Goal: Navigation & Orientation: Locate item on page

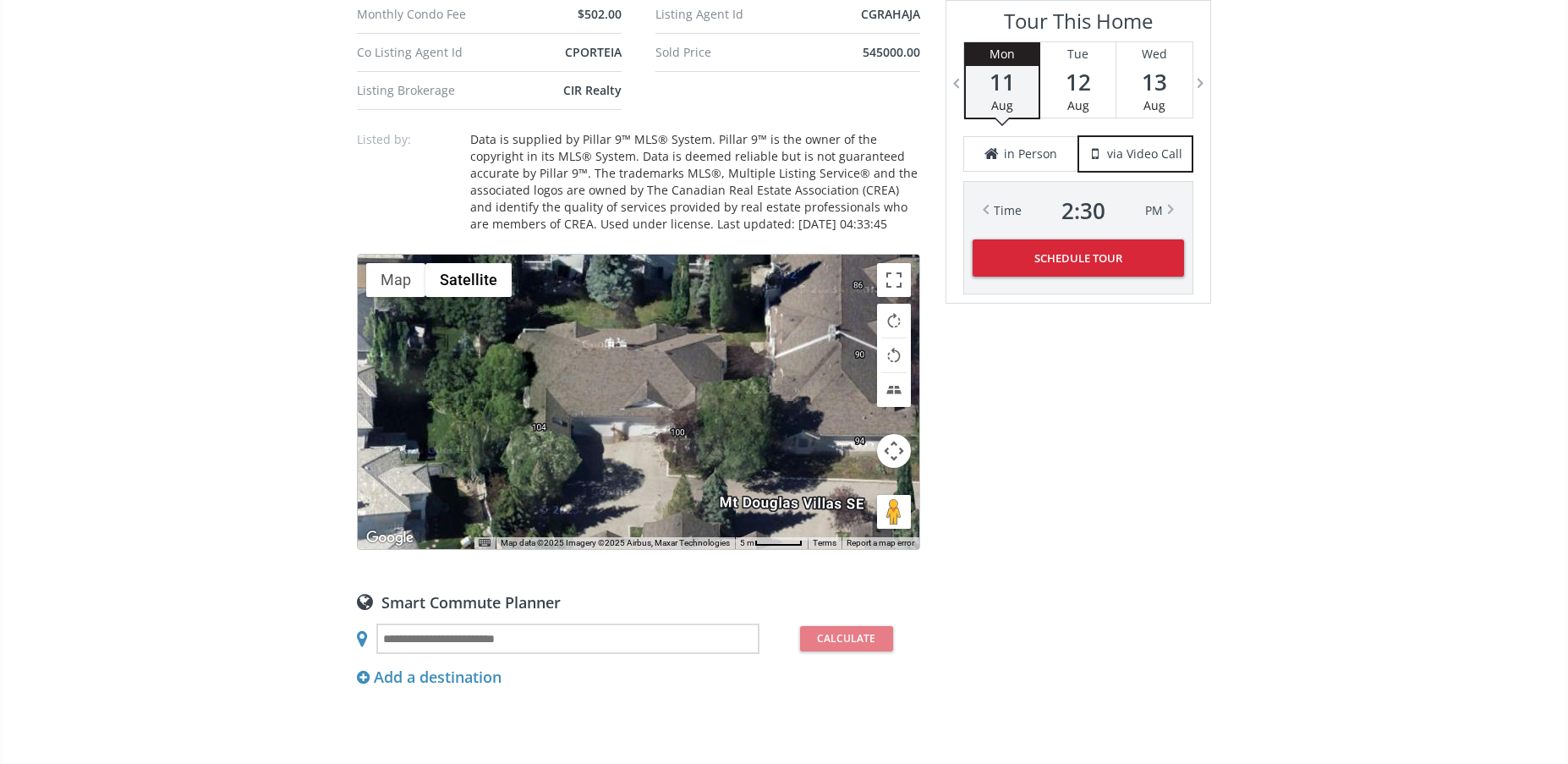
scroll to position [1268, 0]
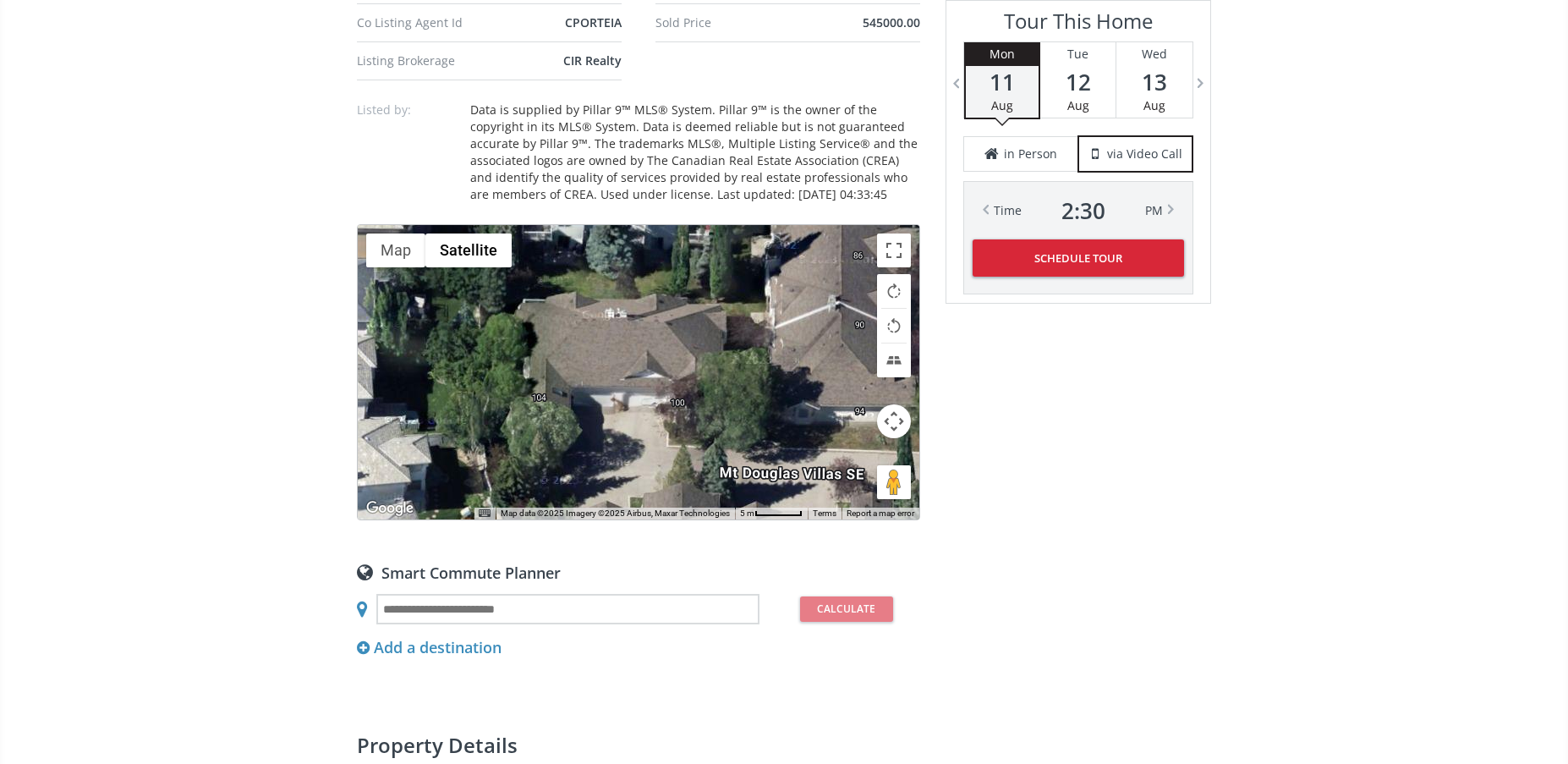
click at [721, 423] on div "To navigate, press the arrow keys." at bounding box center [639, 372] width 561 height 294
click at [741, 348] on div "To navigate, press the arrow keys." at bounding box center [639, 372] width 561 height 294
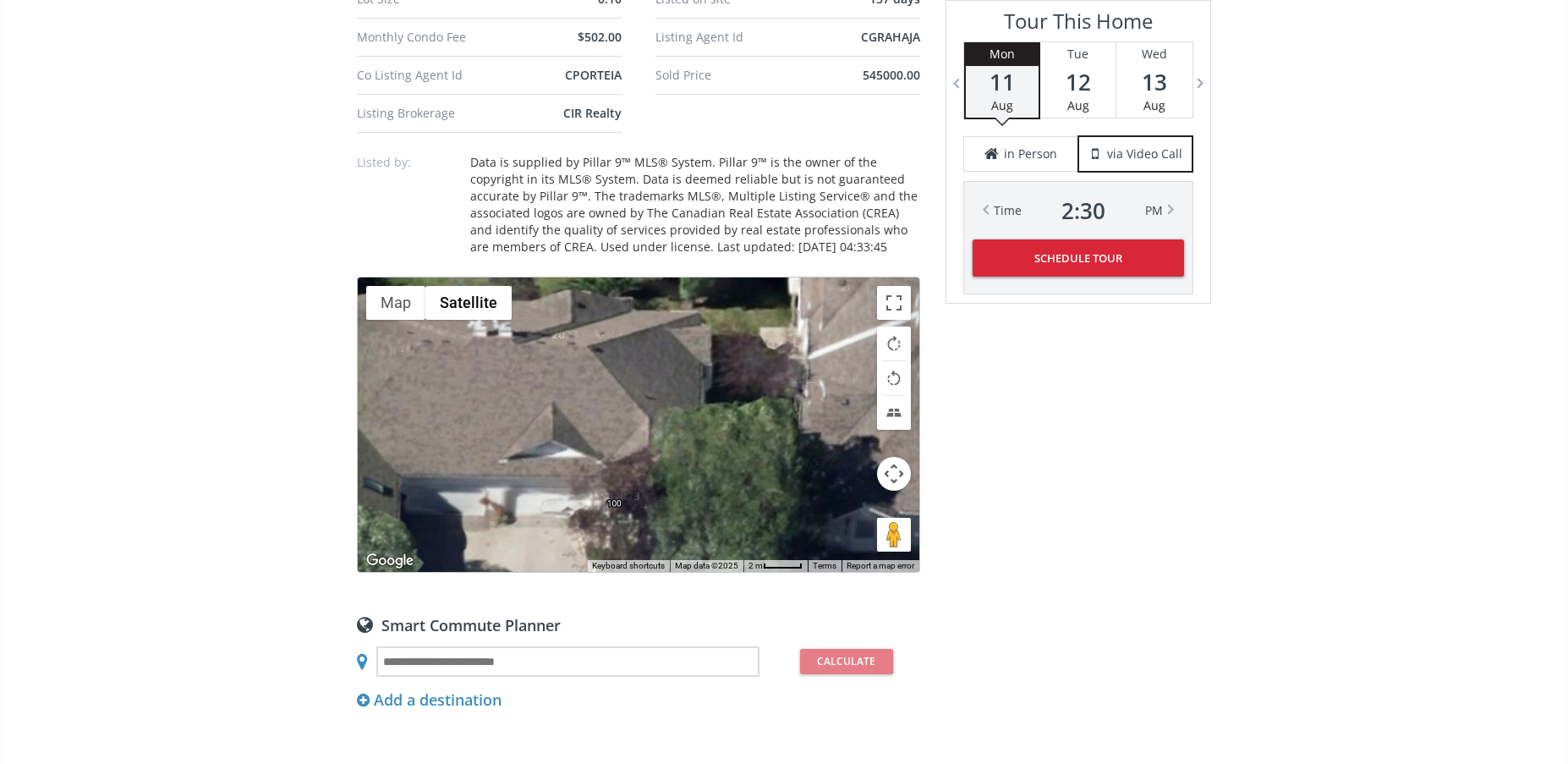
scroll to position [1184, 0]
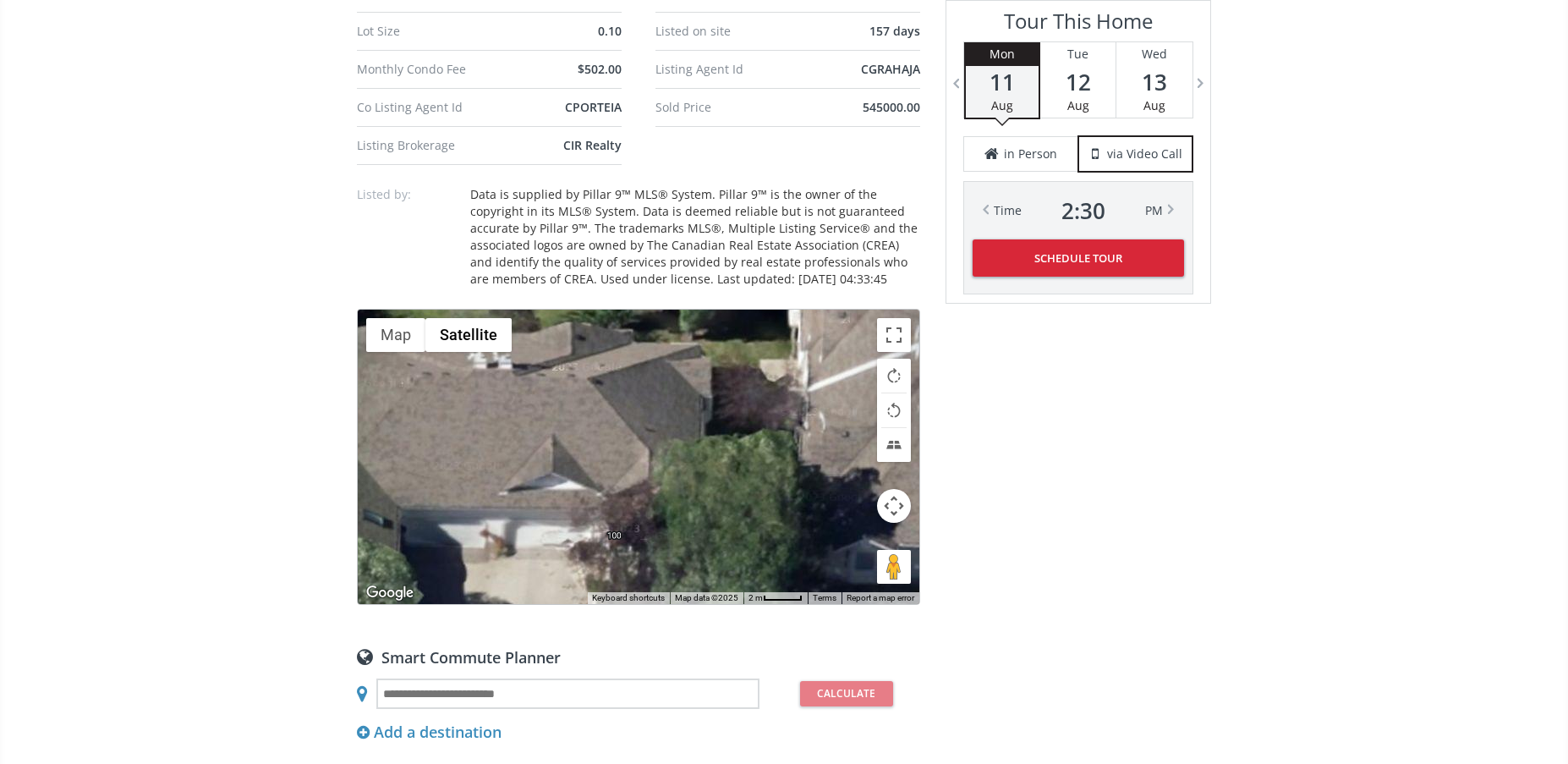
click at [686, 432] on div "To navigate, press the arrow keys." at bounding box center [639, 457] width 561 height 294
click at [754, 439] on div "To navigate, press the arrow keys." at bounding box center [639, 457] width 561 height 294
click at [896, 448] on button "Tilt map" at bounding box center [893, 445] width 34 height 34
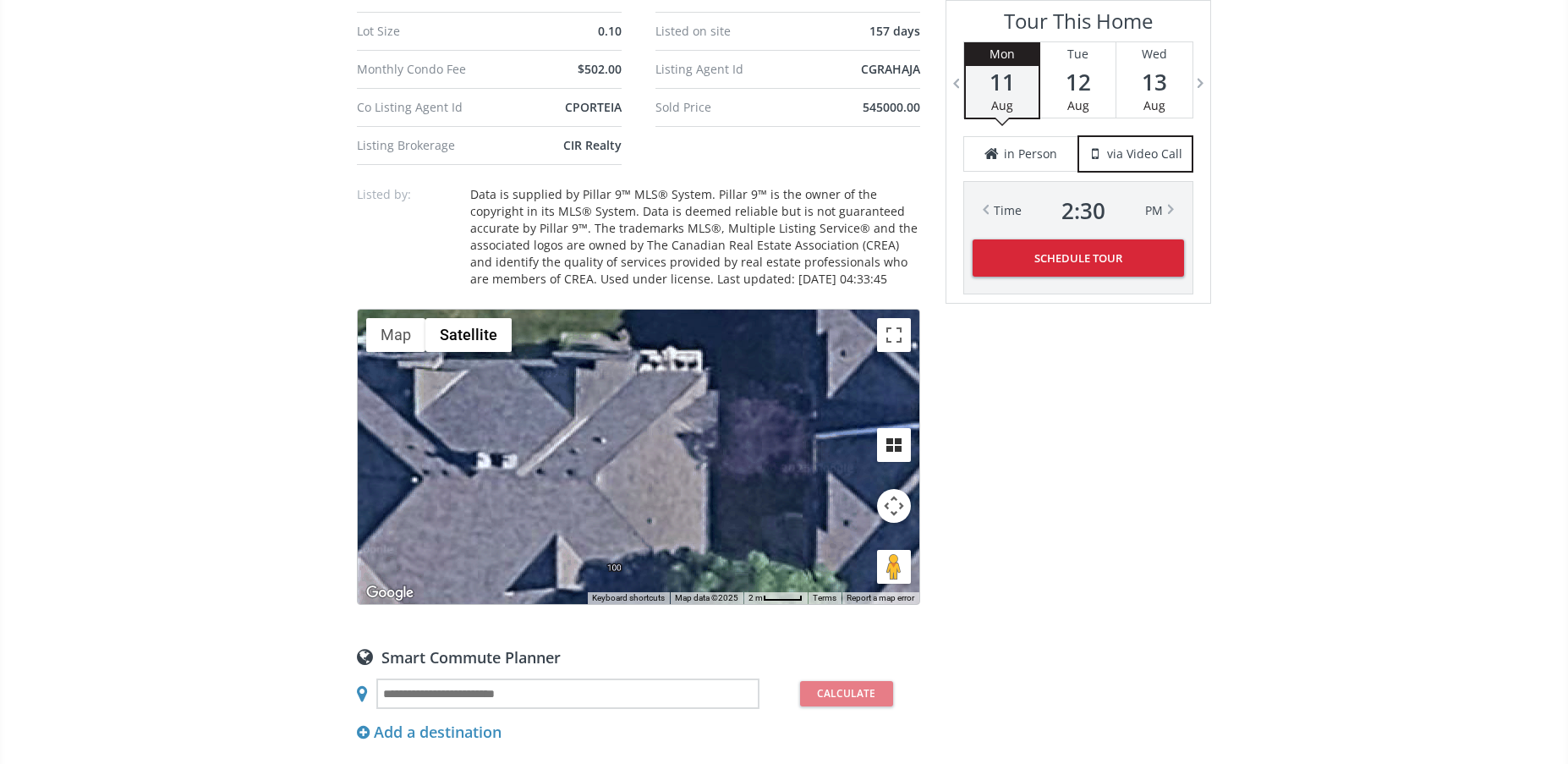
click at [896, 448] on button "Tilt map" at bounding box center [893, 445] width 34 height 34
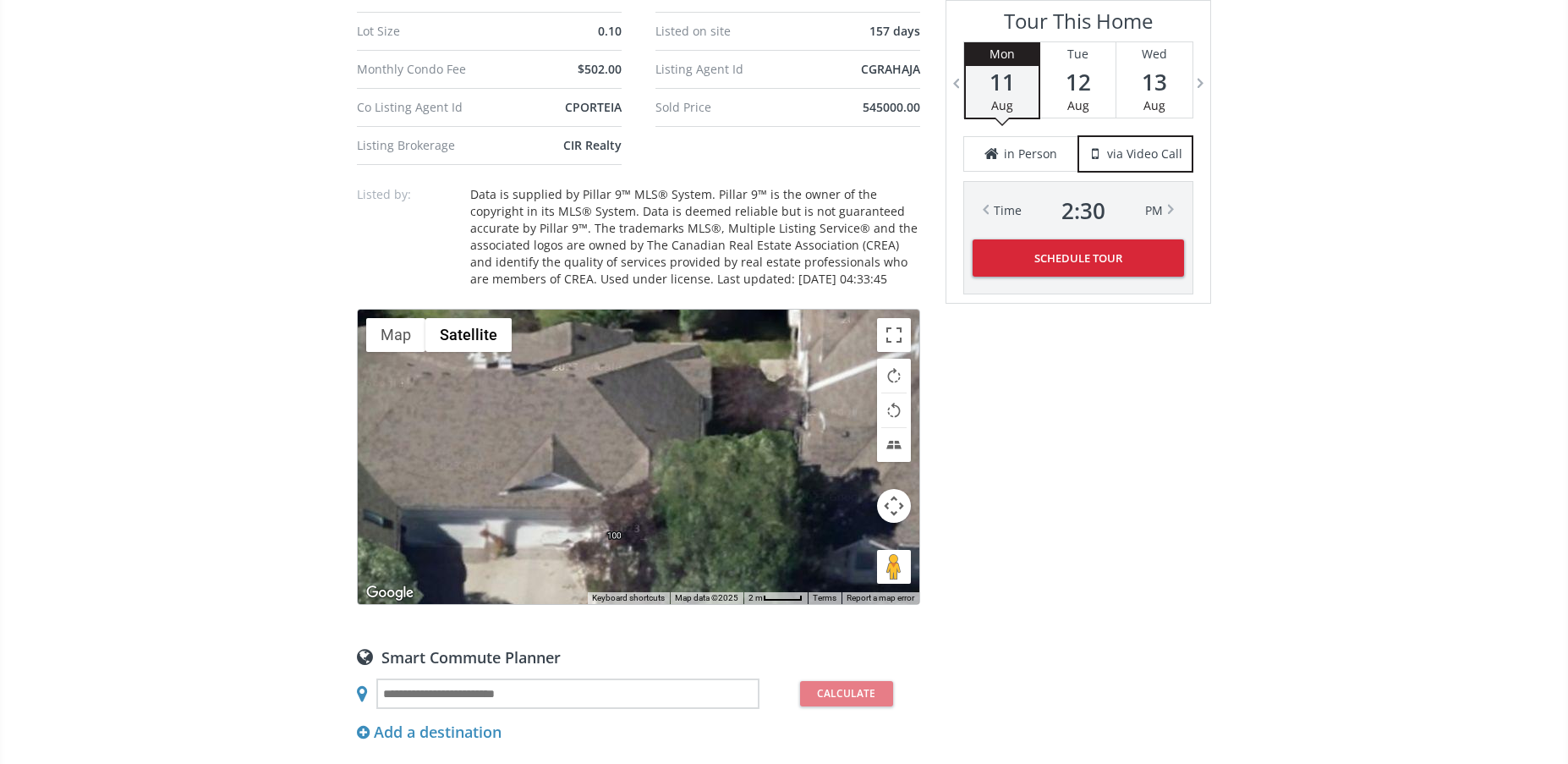
click at [888, 506] on button "Map camera controls" at bounding box center [893, 505] width 34 height 34
click at [849, 546] on button "Zoom out" at bounding box center [852, 548] width 34 height 34
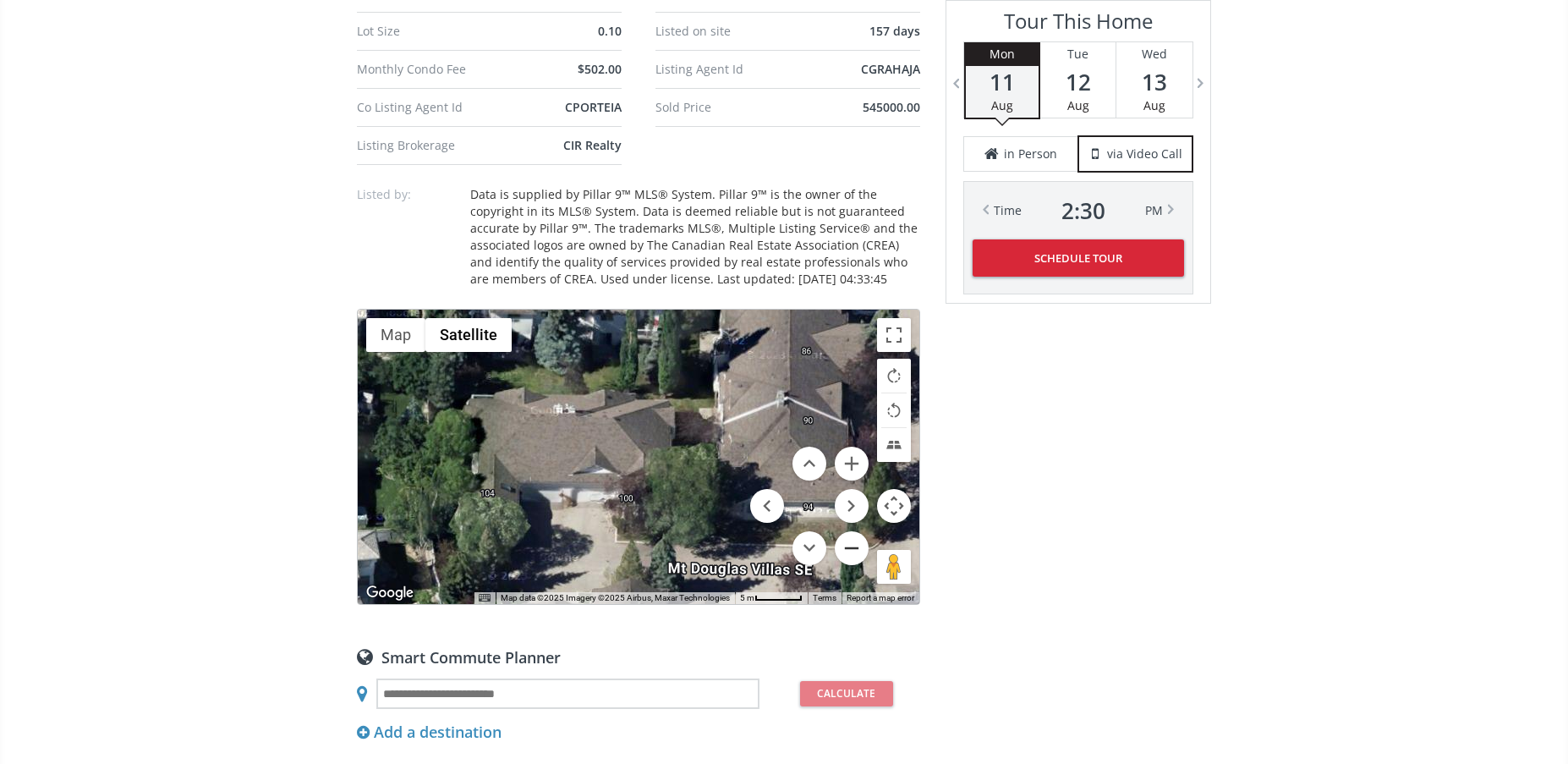
click at [849, 551] on button "Zoom out" at bounding box center [852, 548] width 34 height 34
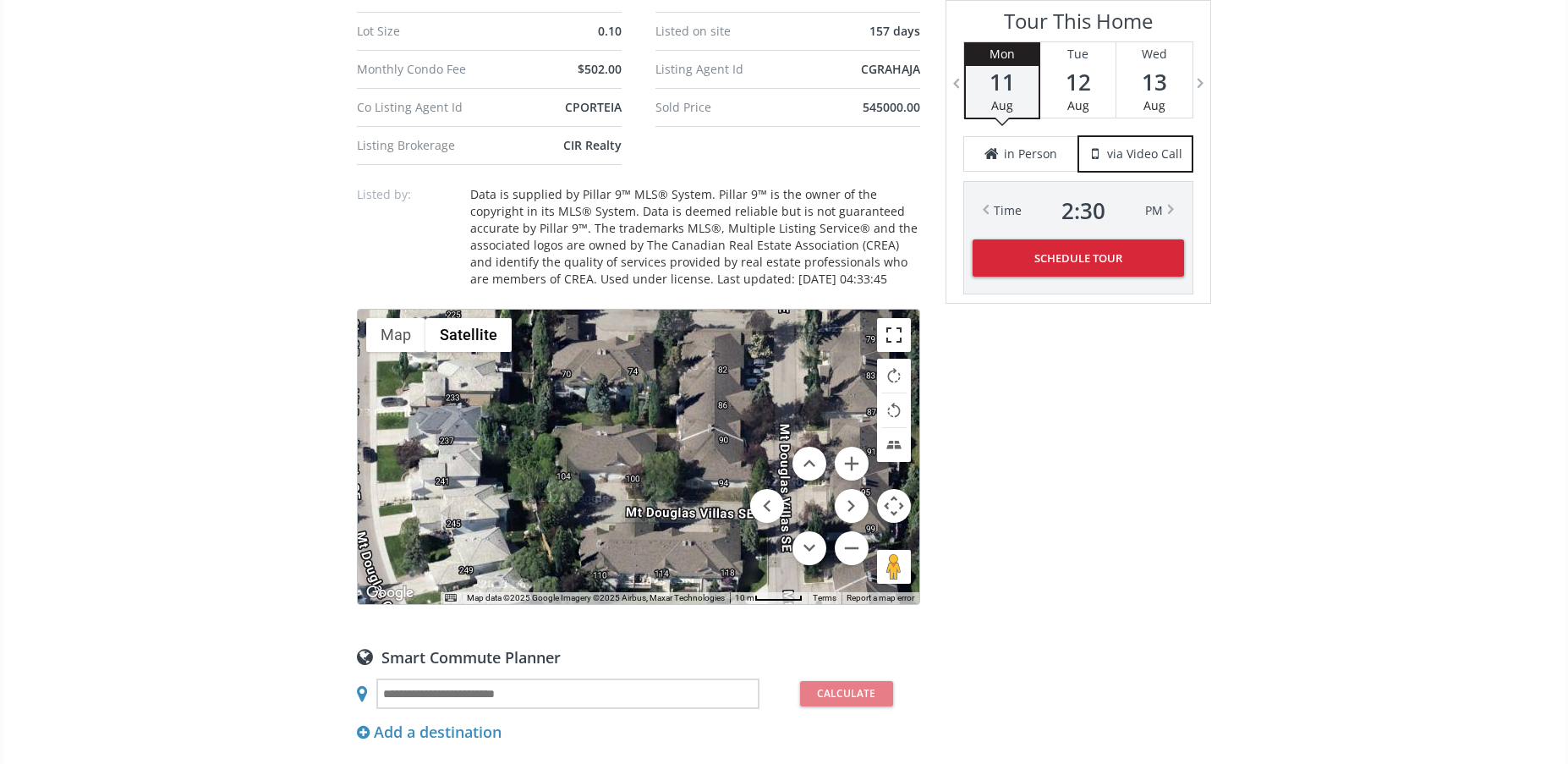
click at [894, 329] on button "Toggle fullscreen view" at bounding box center [893, 335] width 34 height 34
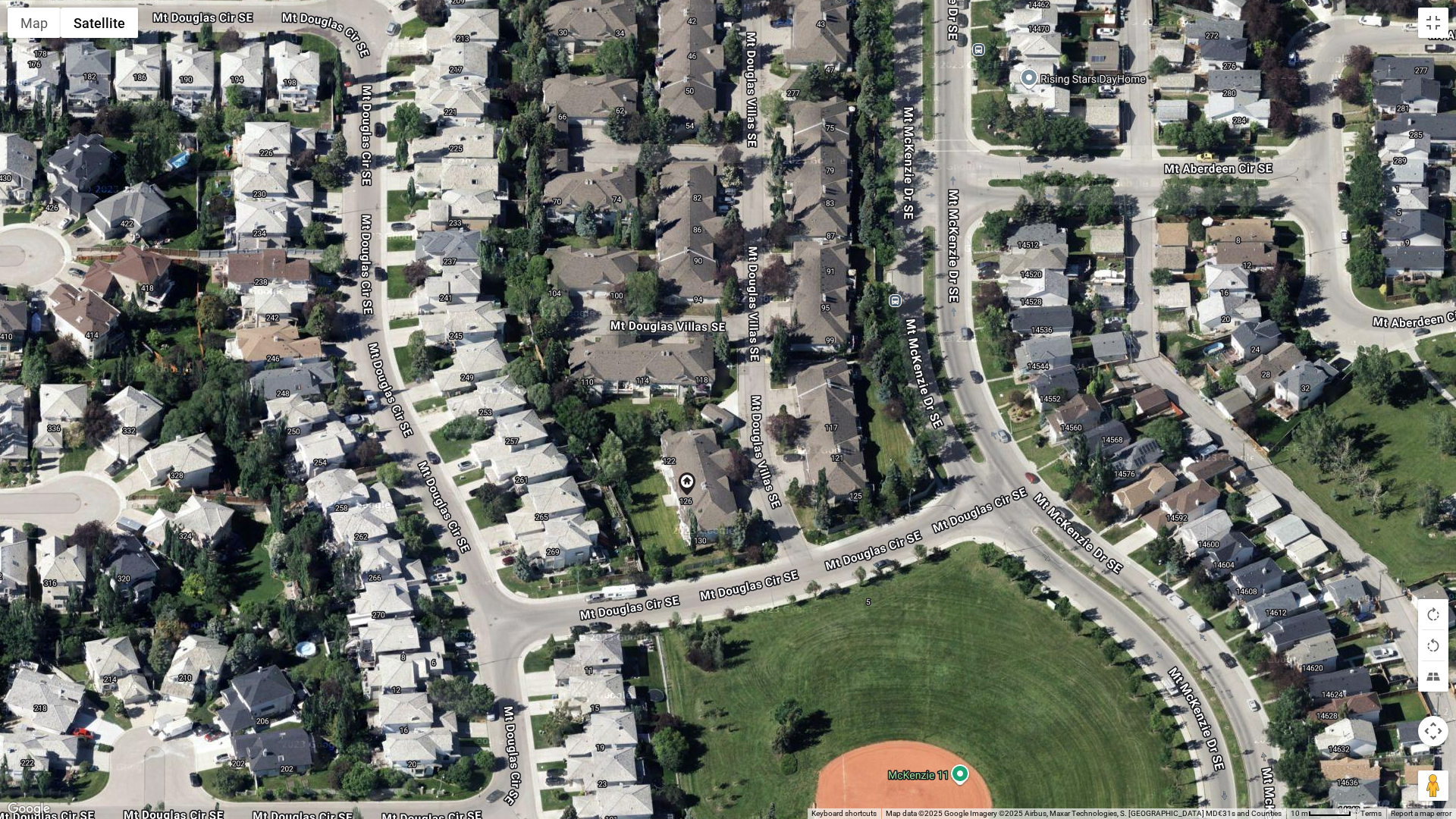
drag, startPoint x: 1013, startPoint y: 765, endPoint x: 904, endPoint y: 631, distance: 172.7
click at [904, 631] on div "To navigate, press the arrow keys." at bounding box center [728, 410] width 1456 height 819
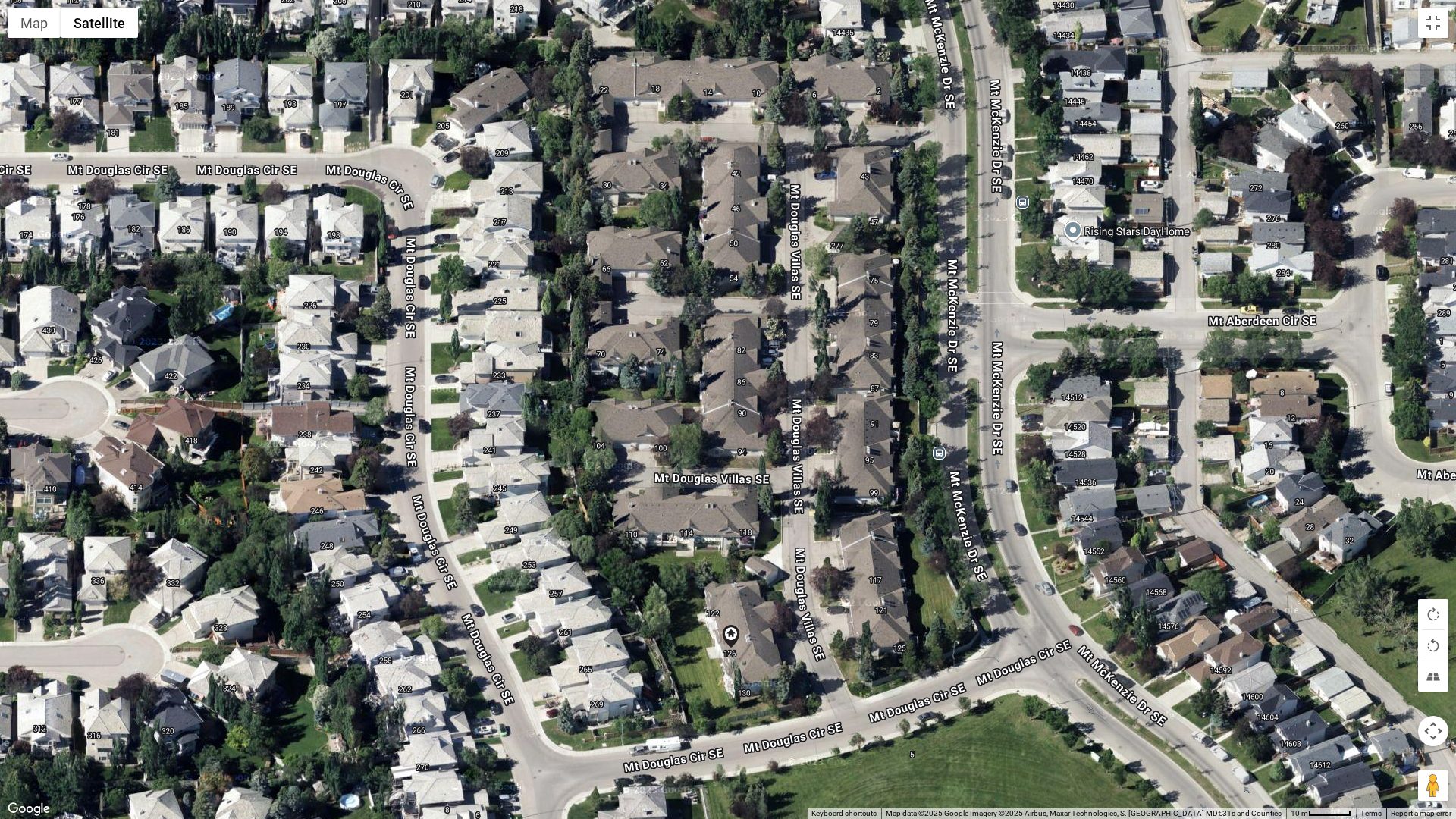
drag, startPoint x: 947, startPoint y: 420, endPoint x: 971, endPoint y: 534, distance: 116.5
click at [991, 575] on div "To navigate, press the arrow keys." at bounding box center [728, 410] width 1456 height 819
click at [1405, 680] on button "Tilt map" at bounding box center [1434, 676] width 30 height 30
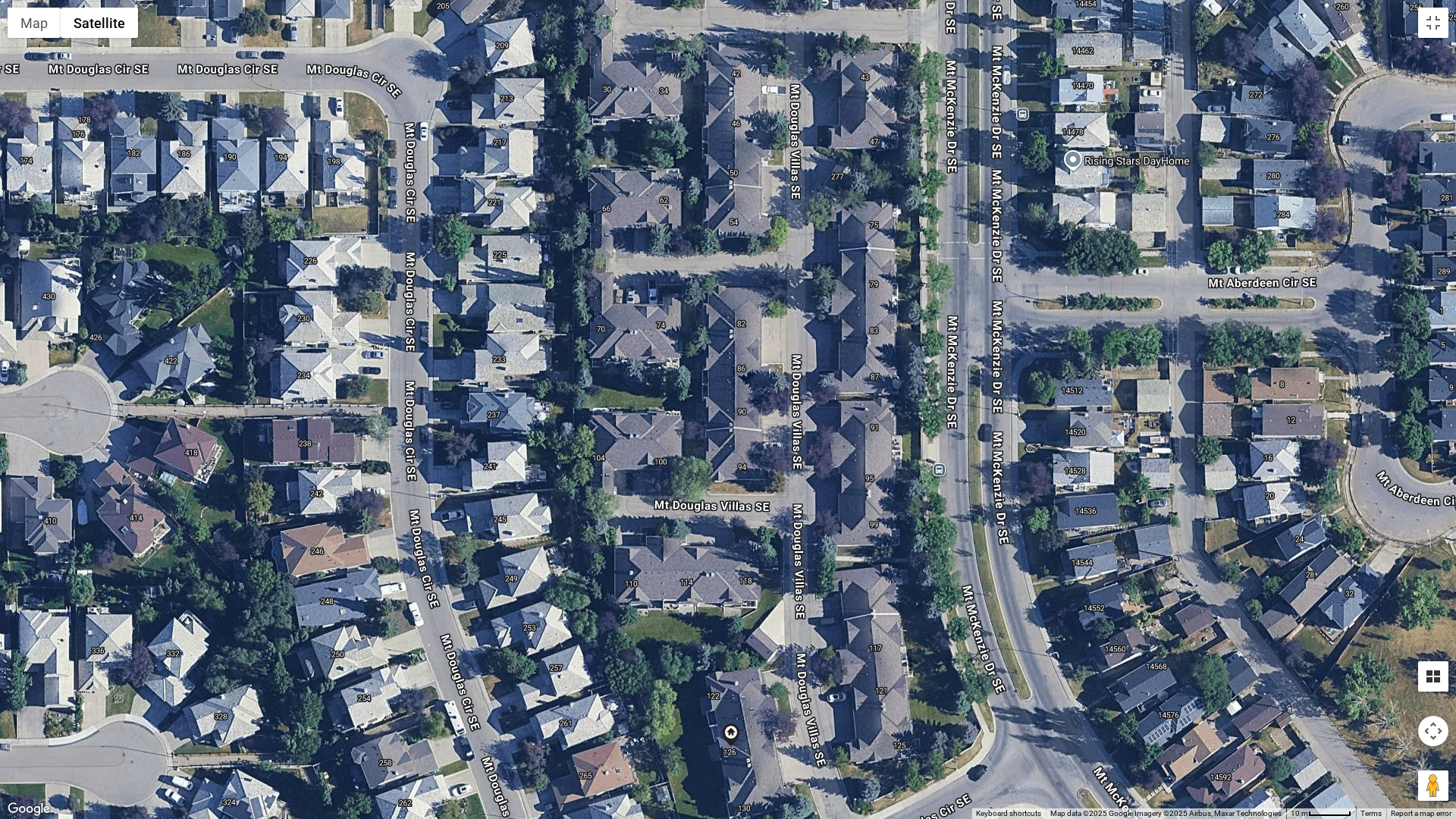
click at [1405, 683] on button "Tilt map" at bounding box center [1434, 676] width 30 height 30
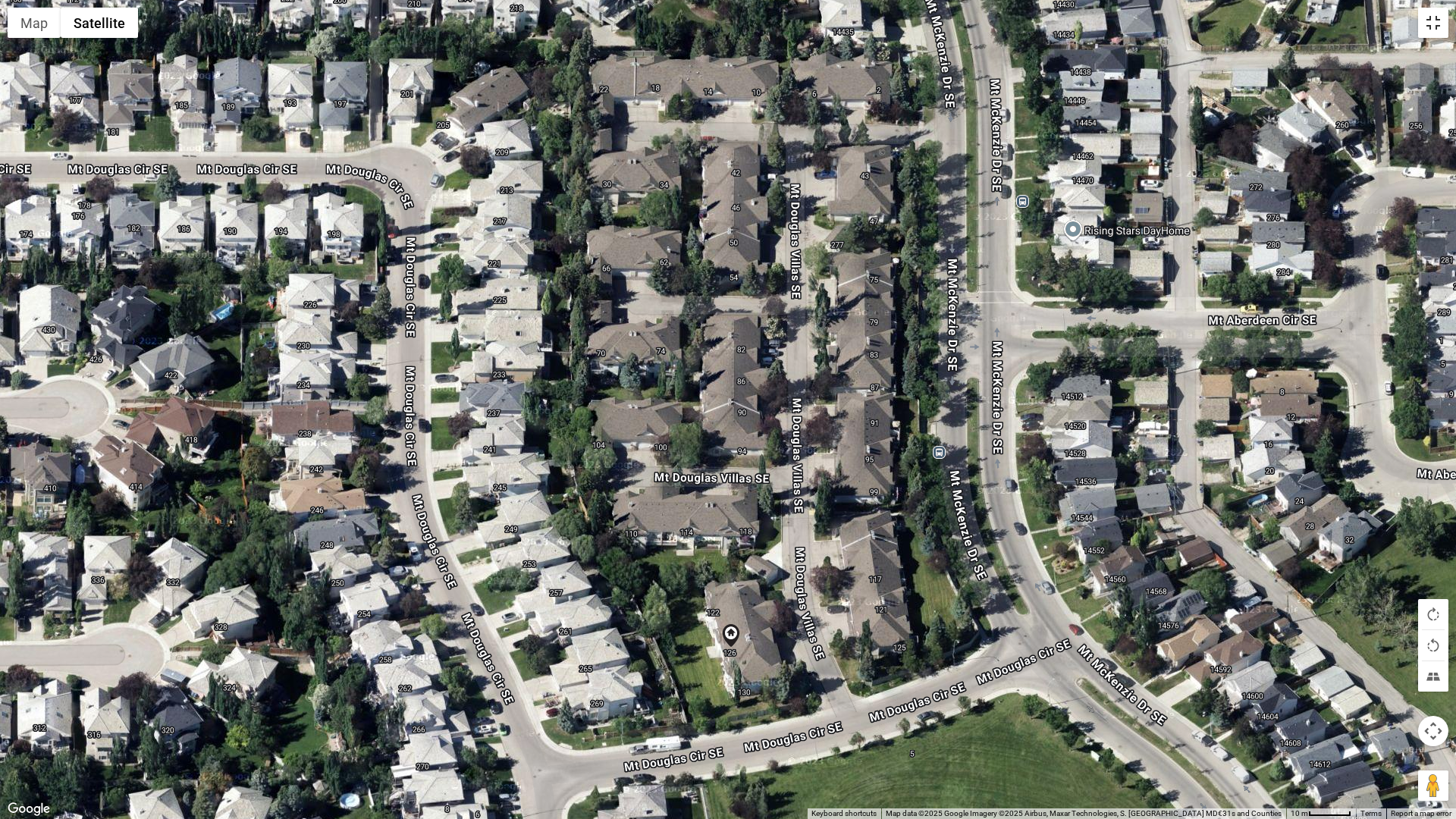
click at [1405, 28] on button "Toggle fullscreen view" at bounding box center [1434, 23] width 30 height 30
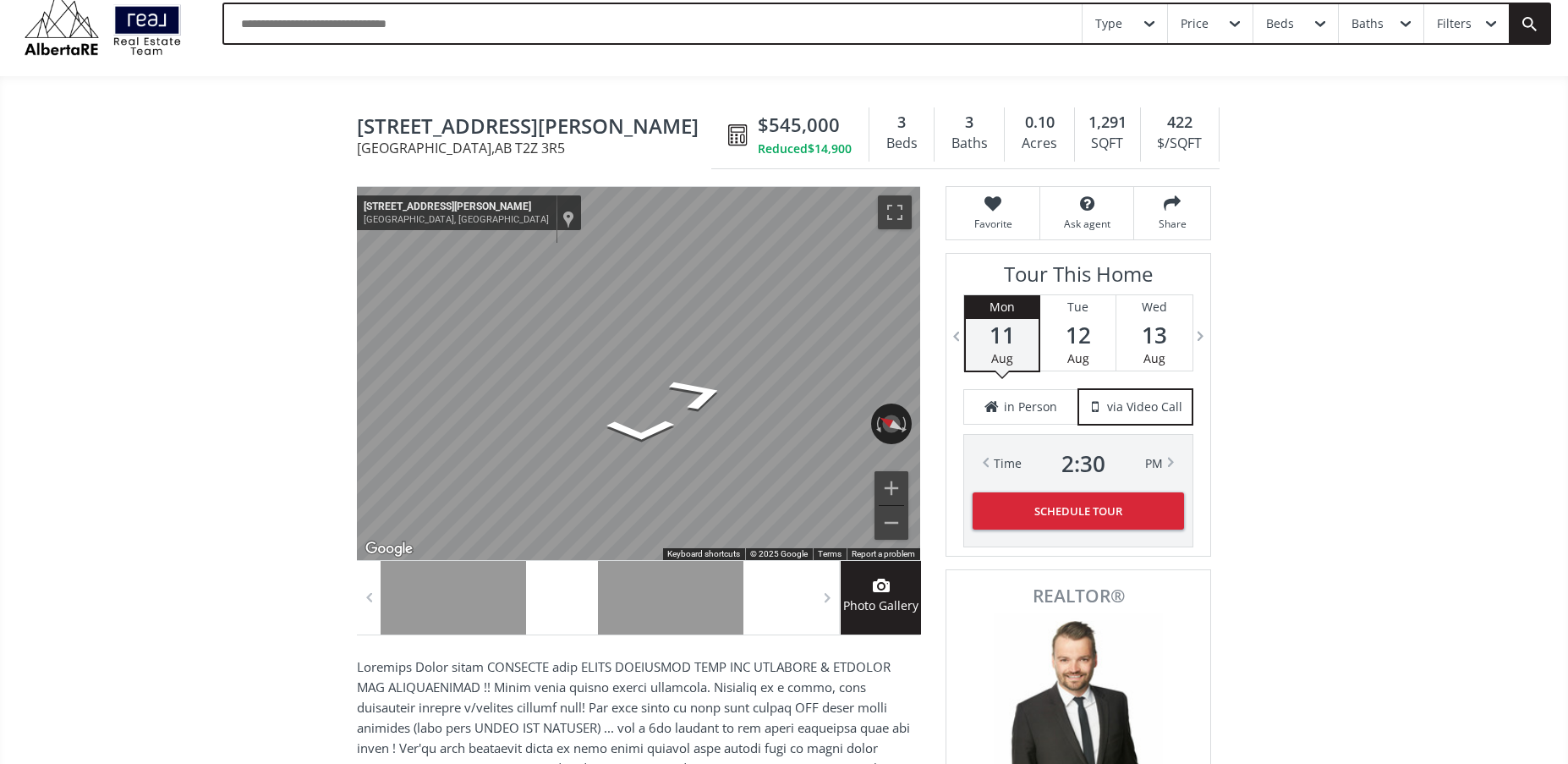
scroll to position [0, 0]
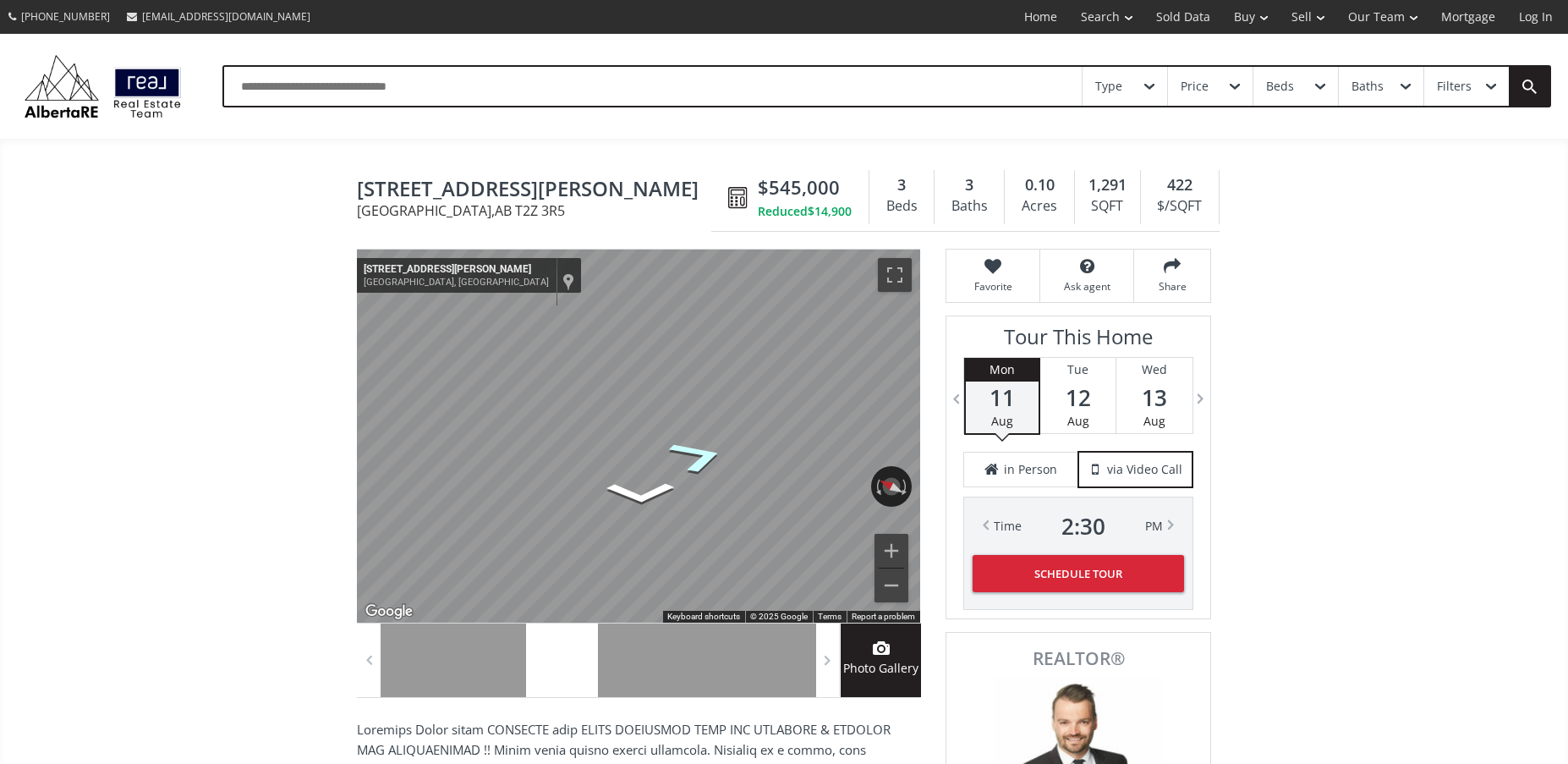
click at [698, 457] on icon "Go Southeast, Mt McKenzie Dr SE" at bounding box center [697, 456] width 107 height 52
click at [707, 458] on icon "Go Southeast, Mt McKenzie Dr SE" at bounding box center [701, 462] width 88 height 47
click at [635, 488] on icon "Go Northwest, Mt McKenzie Dr SE" at bounding box center [635, 496] width 104 height 28
click at [620, 487] on icon "Go Northwest, Mt Douglas Cir SE" at bounding box center [620, 496] width 120 height 36
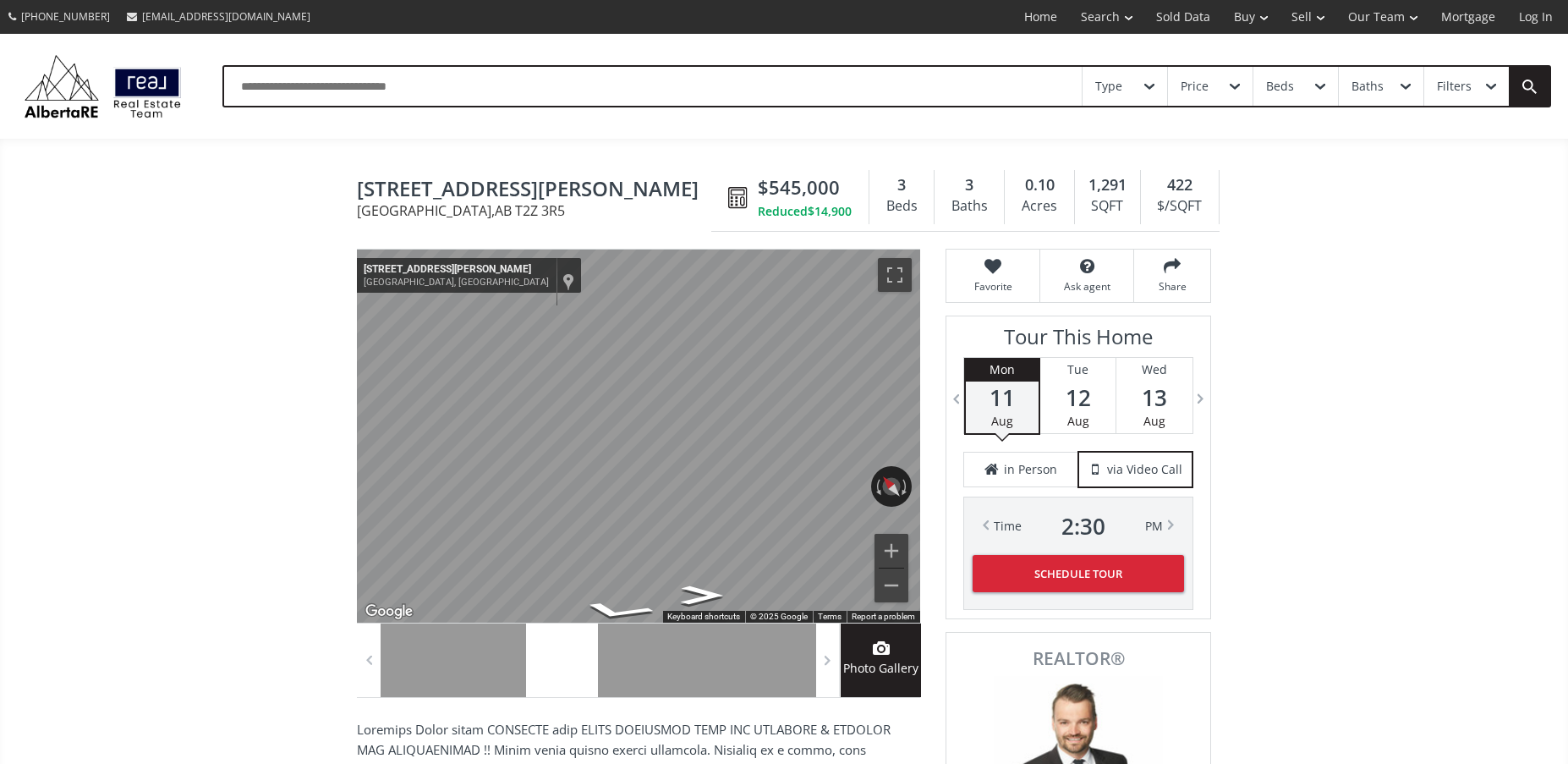
click at [706, 433] on icon "Go Northwest, Mt McKenzie Dr SE" at bounding box center [701, 429] width 88 height 65
click at [705, 435] on icon "Go North, Mt McKenzie Dr SE" at bounding box center [701, 432] width 79 height 61
click at [705, 435] on icon "Go North, Mt McKenzie Dr SE" at bounding box center [702, 436] width 84 height 64
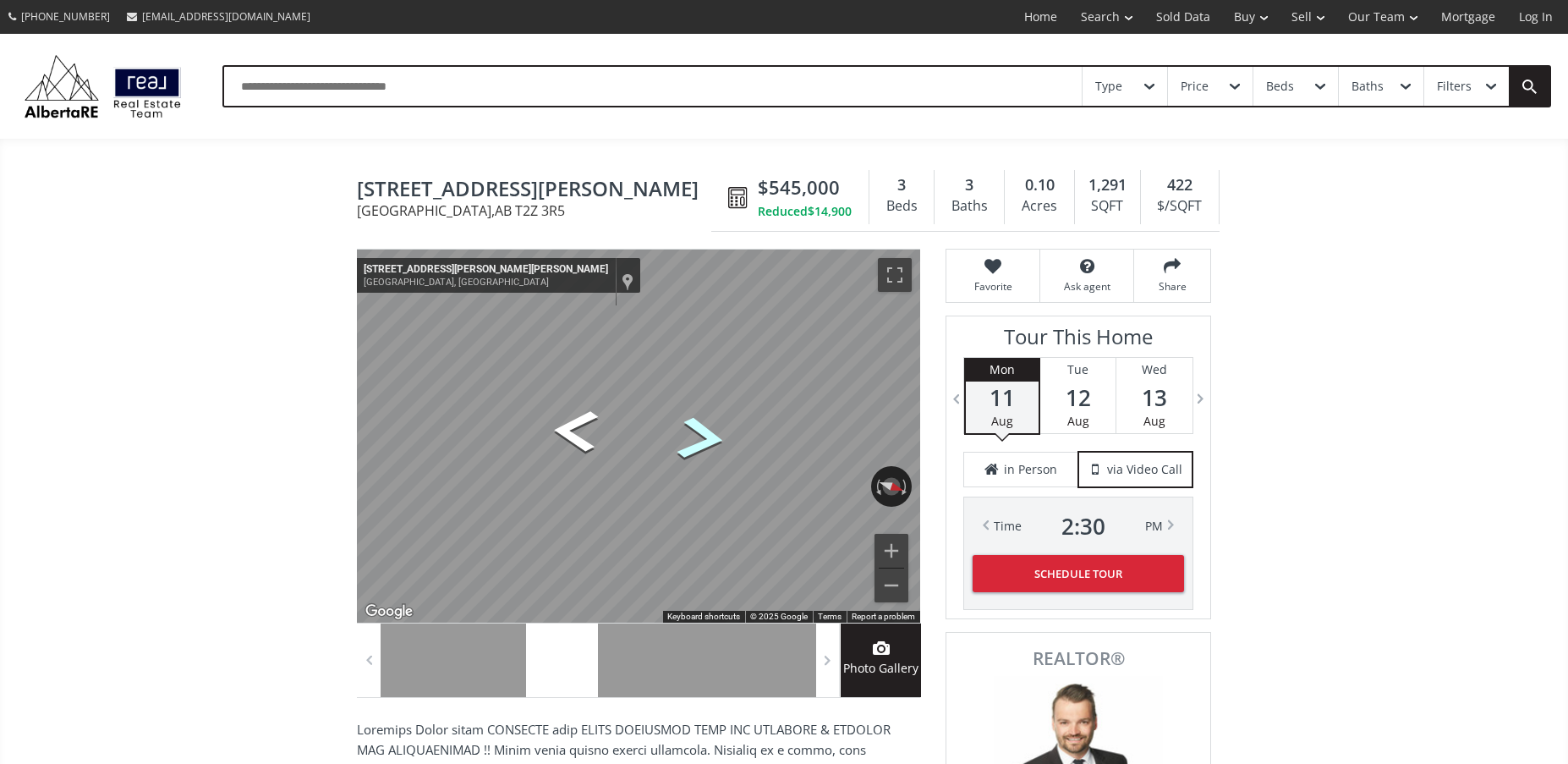
click at [705, 435] on icon "Go North, Mt McKenzie Dr SE" at bounding box center [700, 438] width 89 height 65
click at [705, 435] on icon "Go North, Mt McKenzie Dr SE" at bounding box center [700, 441] width 95 height 68
click at [705, 435] on icon "Go North, Mt McKenzie Dr SE" at bounding box center [699, 443] width 98 height 70
click at [705, 435] on icon "Go North, Mt McKenzie Dr SE" at bounding box center [698, 444] width 102 height 71
click at [705, 435] on icon "Go North, Mt McKenzie Dr SE" at bounding box center [697, 444] width 104 height 71
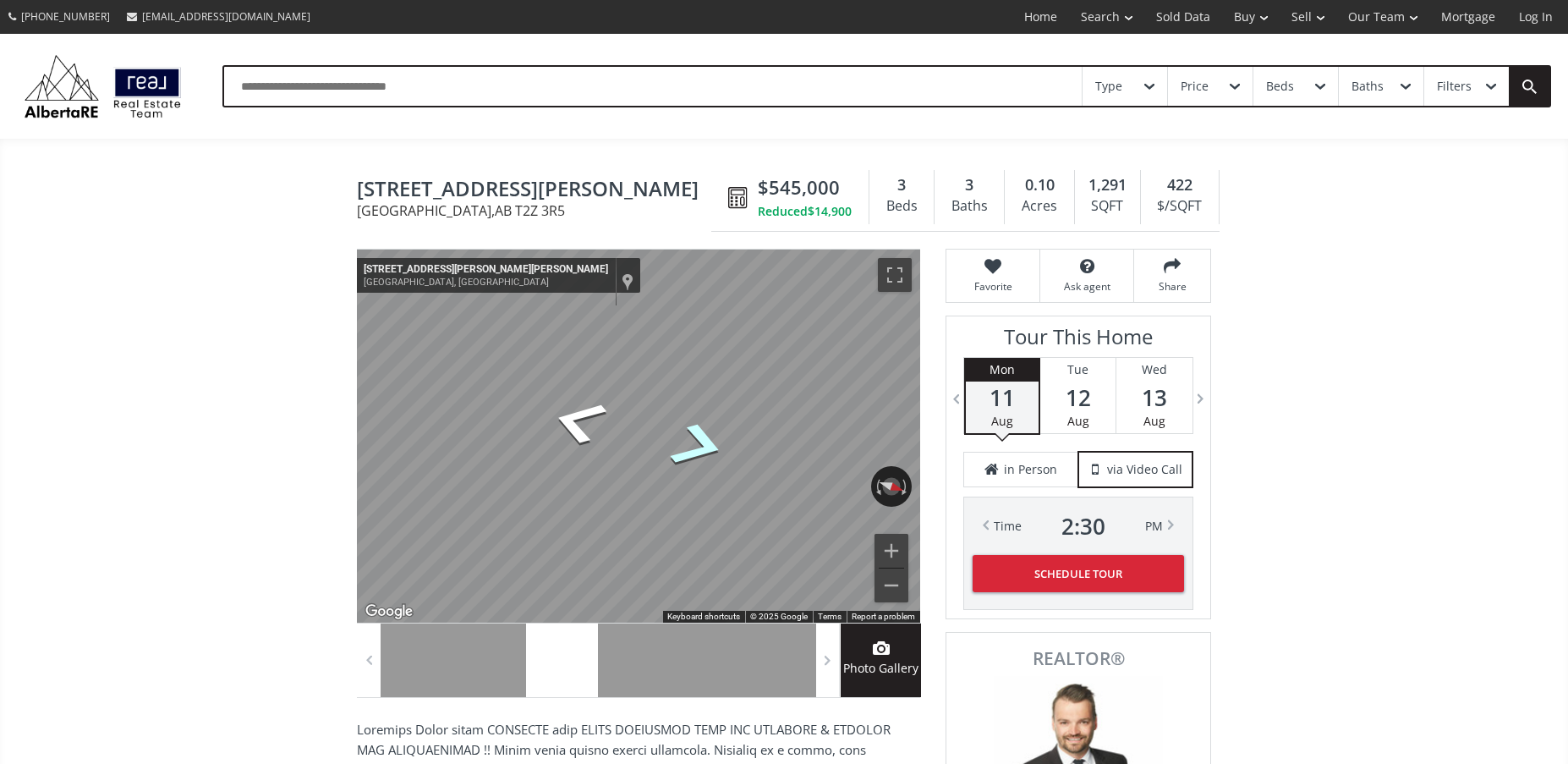
click at [705, 435] on icon "Go North, Mt McKenzie Dr SE" at bounding box center [697, 445] width 104 height 71
click at [705, 435] on icon "Go North, Mt McKenzie Dr SE" at bounding box center [698, 446] width 106 height 72
click at [698, 489] on icon "Go North, Mt McKenzie Dr SE" at bounding box center [697, 494] width 106 height 48
click at [699, 490] on icon "Go North, Mt McKenzie Dr SE" at bounding box center [697, 494] width 106 height 48
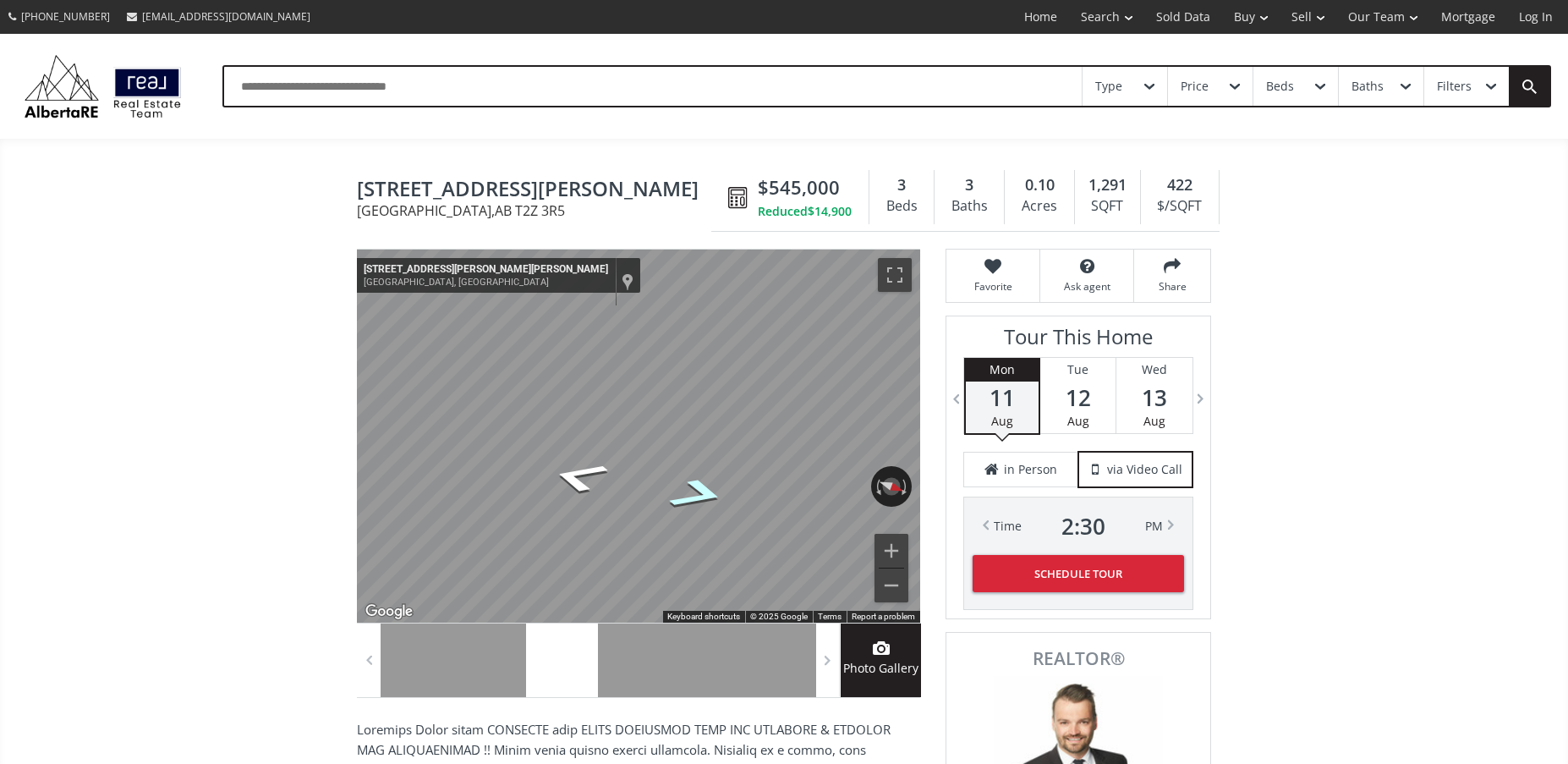
click at [699, 490] on icon "Go North, Mt McKenzie Dr SE" at bounding box center [697, 494] width 106 height 48
click at [694, 487] on icon "Go North, Mt McKenzie Dr SE" at bounding box center [697, 494] width 106 height 48
click at [700, 490] on icon "Go North, Mt McKenzie Dr SE" at bounding box center [697, 494] width 106 height 48
click at [706, 487] on icon "Go North, Mt McKenzie Dr SE" at bounding box center [697, 494] width 106 height 48
